Goal: Ask a question

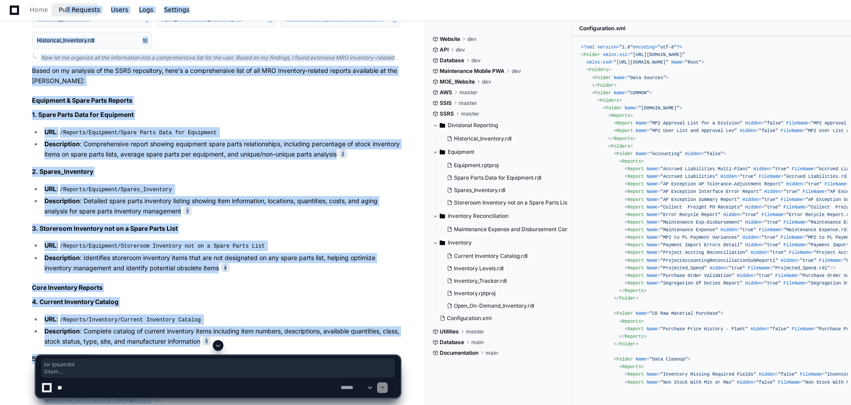
scroll to position [484, 0]
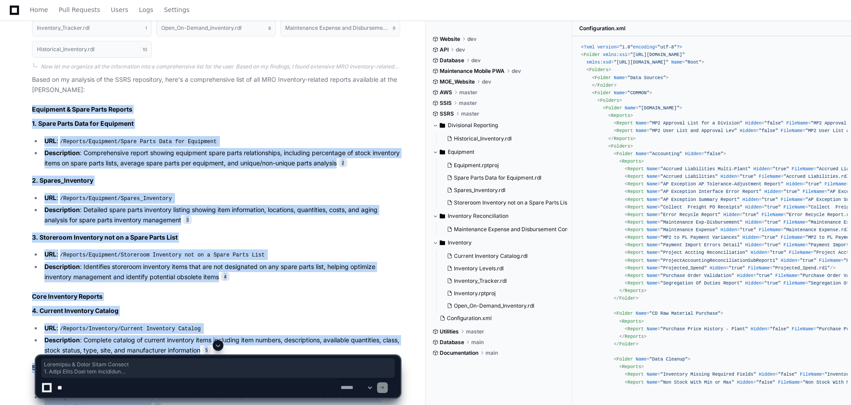
drag, startPoint x: 283, startPoint y: 270, endPoint x: 31, endPoint y: 106, distance: 300.4
copy article "Equipment & Spare Parts Reports 1. Spare Parts Data for Equipment URL : /Report…"
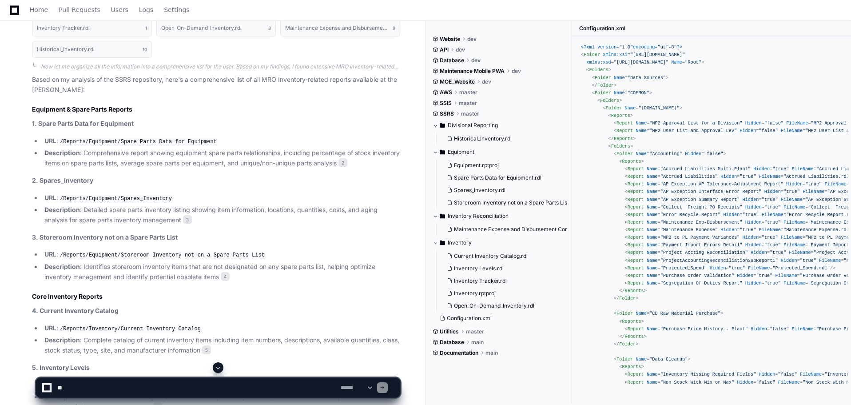
click at [337, 294] on h2 "Core Inventory Reports" at bounding box center [216, 296] width 368 height 9
